Goal: Transaction & Acquisition: Purchase product/service

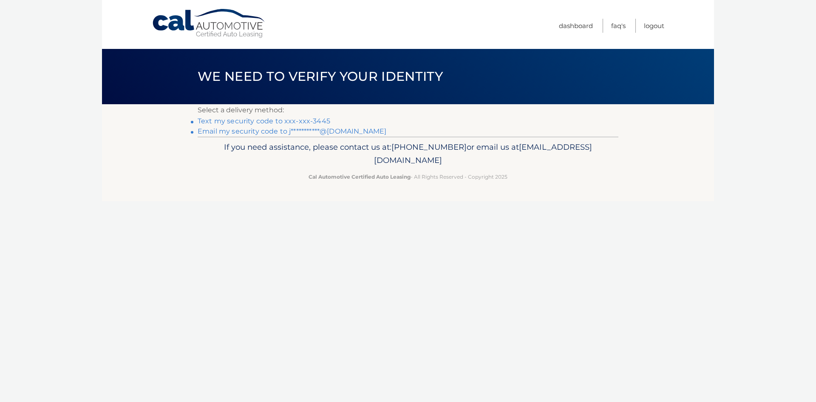
click at [272, 122] on link "Text my security code to xxx-xxx-3445" at bounding box center [264, 121] width 133 height 8
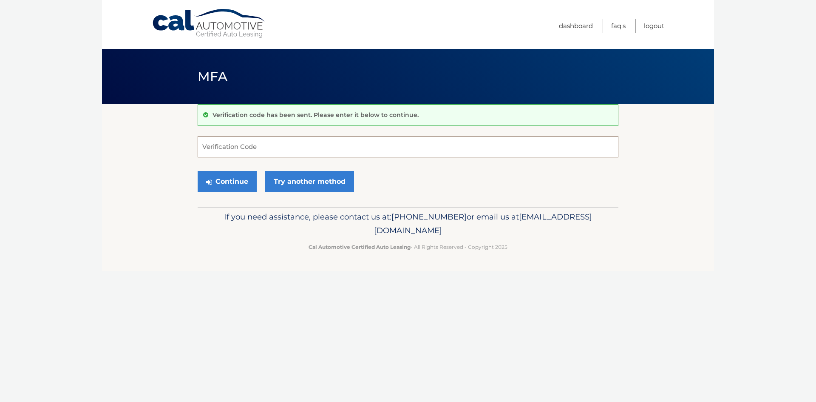
click at [295, 149] on input "Verification Code" at bounding box center [408, 146] width 421 height 21
type input "629511"
click at [198, 171] on button "Continue" at bounding box center [227, 181] width 59 height 21
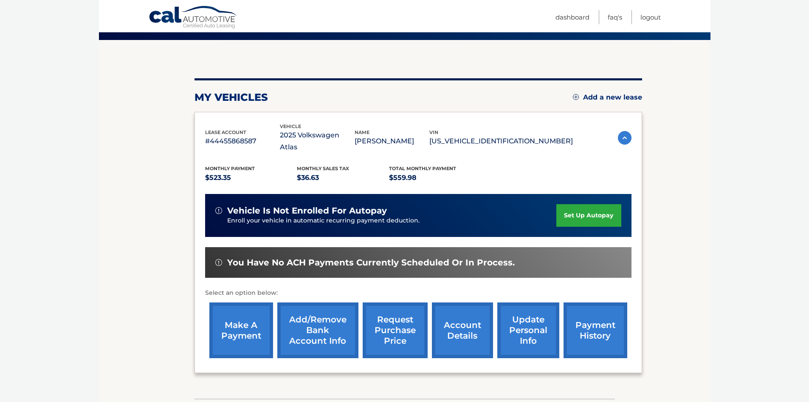
scroll to position [85, 0]
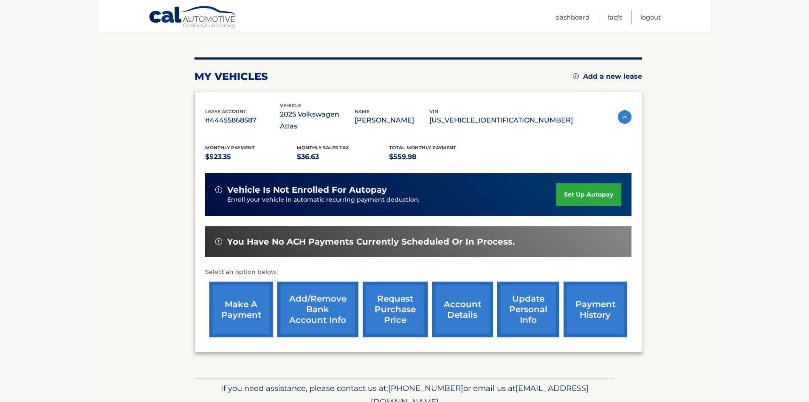
click at [252, 294] on link "make a payment" at bounding box center [241, 309] width 64 height 56
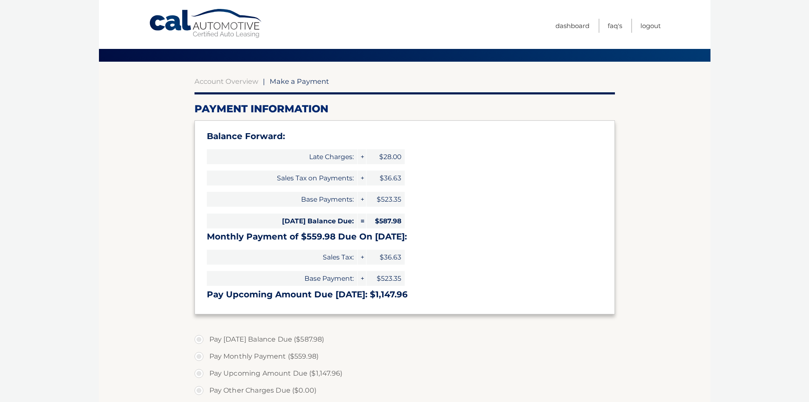
select select "NmViMGZlYzgtYWY3Zi00NDg4LTk3YjMtMDc5YzBiNjc1NTU3"
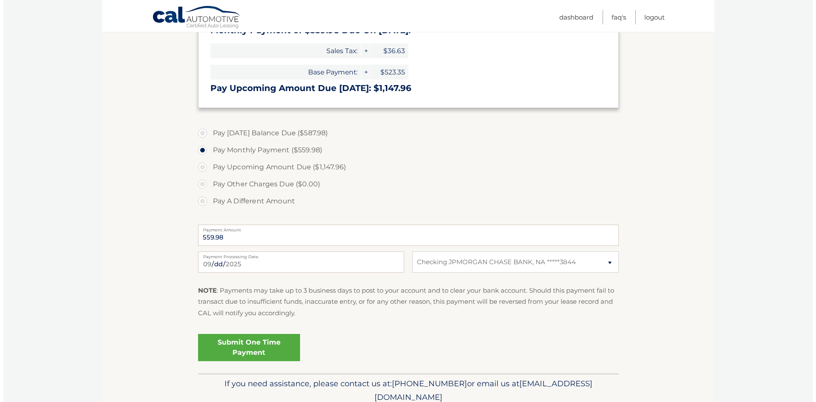
scroll to position [255, 0]
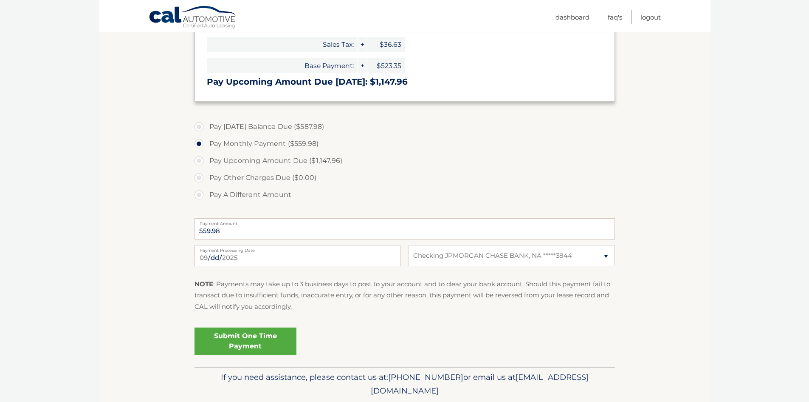
click at [254, 341] on link "Submit One Time Payment" at bounding box center [246, 340] width 102 height 27
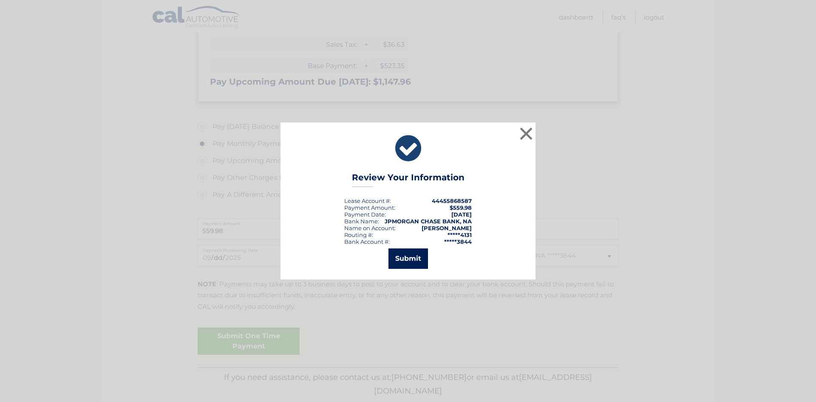
click at [404, 258] on button "Submit" at bounding box center [408, 258] width 40 height 20
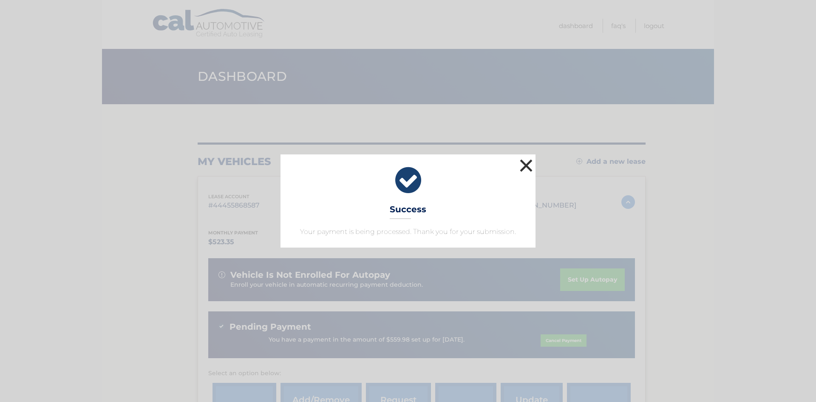
click at [525, 167] on button "×" at bounding box center [525, 165] width 17 height 17
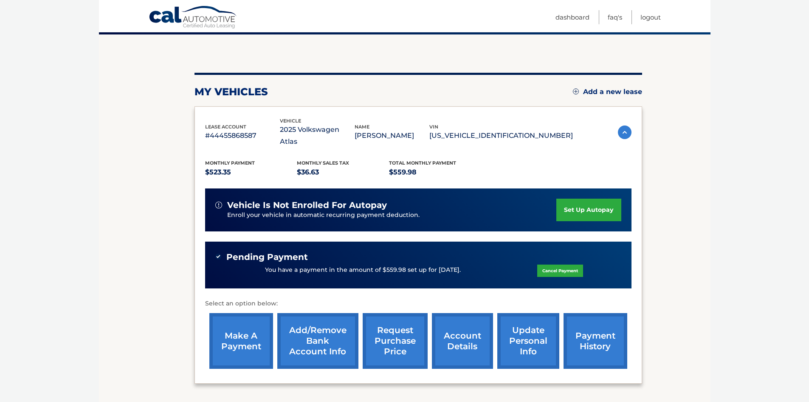
scroll to position [85, 0]
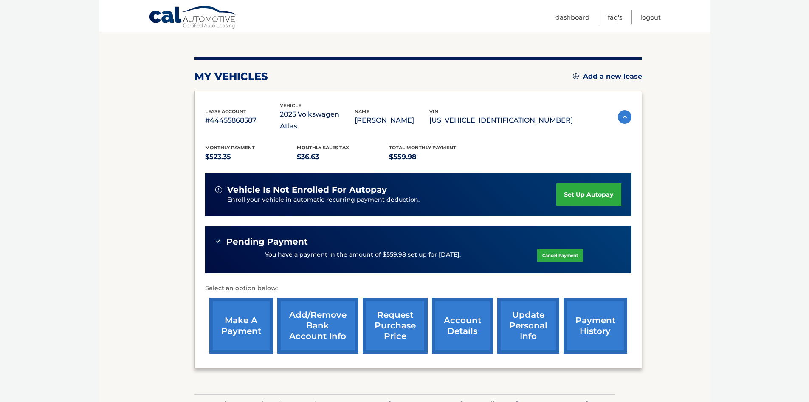
click at [596, 308] on link "payment history" at bounding box center [596, 325] width 64 height 56
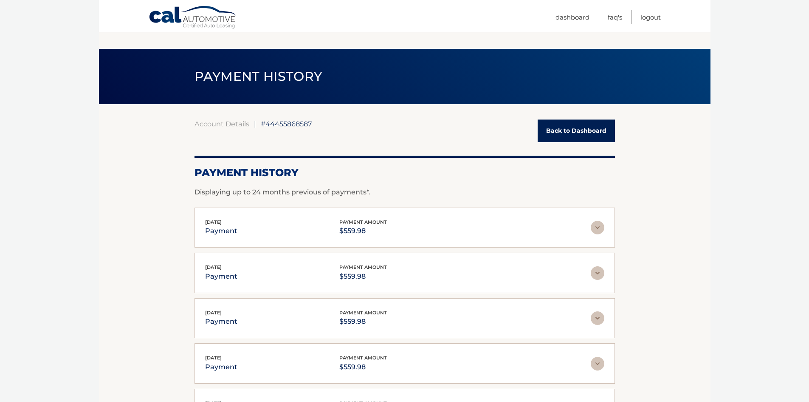
scroll to position [85, 0]
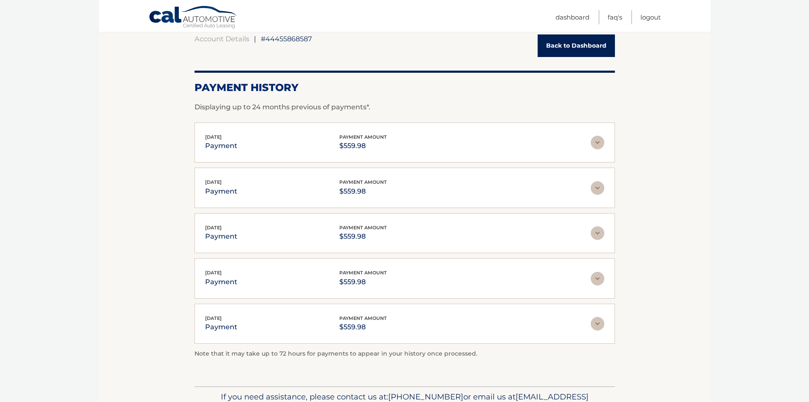
click at [575, 45] on link "Back to Dashboard" at bounding box center [576, 45] width 77 height 23
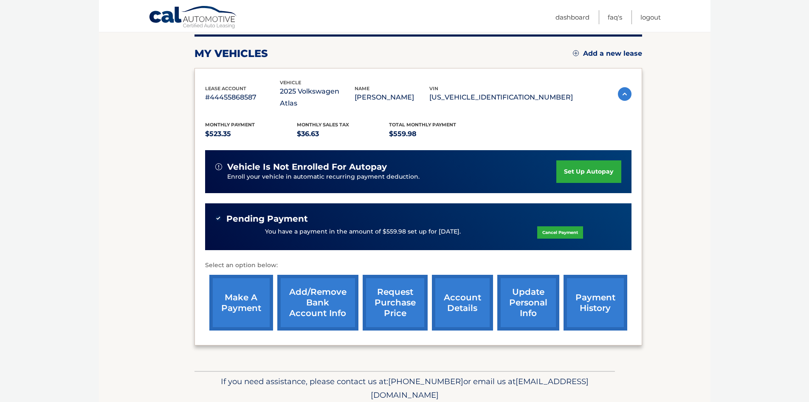
scroll to position [130, 0]
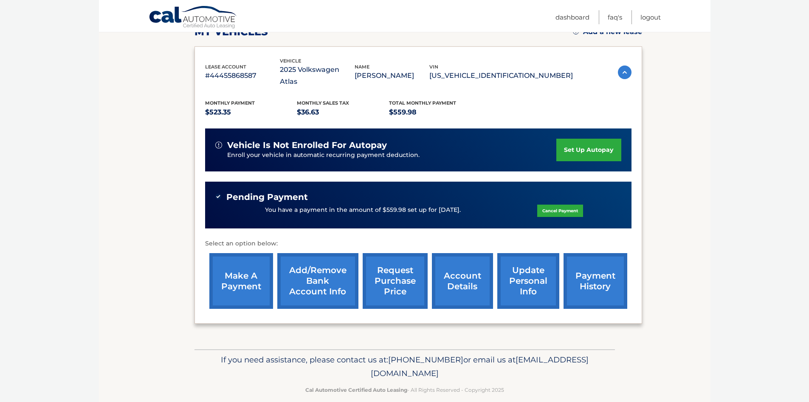
click at [240, 260] on link "make a payment" at bounding box center [241, 281] width 64 height 56
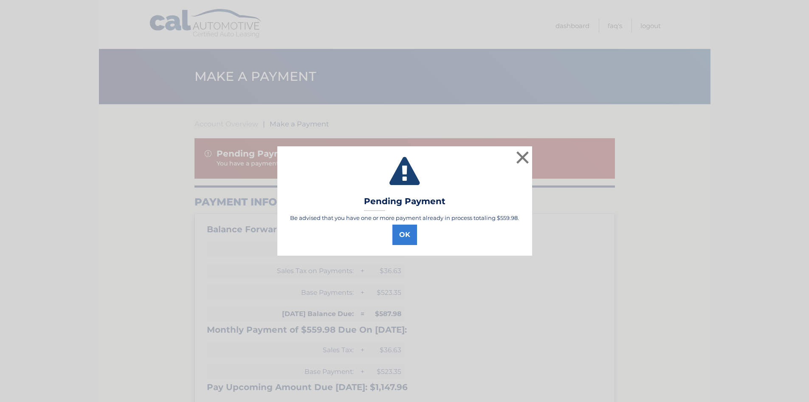
select select "NmViMGZlYzgtYWY3Zi00NDg4LTk3YjMtMDc5YzBiNjc1NTU3"
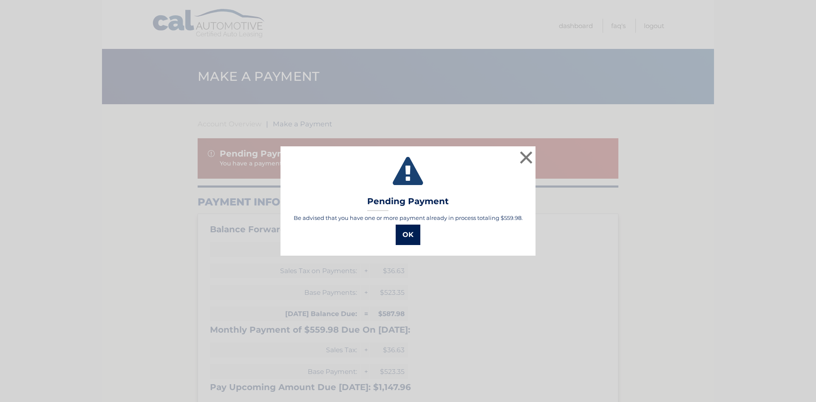
click at [404, 238] on button "OK" at bounding box center [408, 234] width 25 height 20
